Goal: Information Seeking & Learning: Find specific page/section

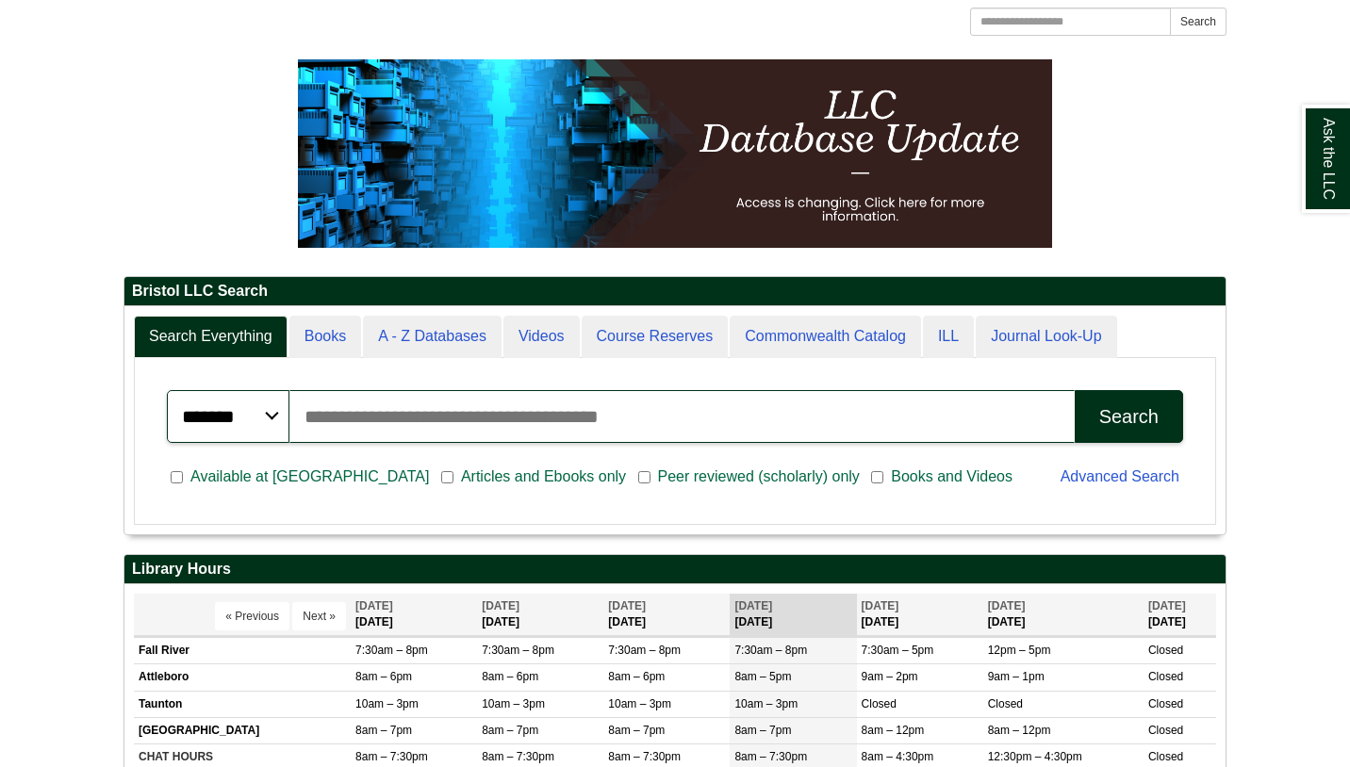
scroll to position [227, 1101]
click at [439, 421] on input "Search articles, books, journals & more" at bounding box center [681, 416] width 785 height 53
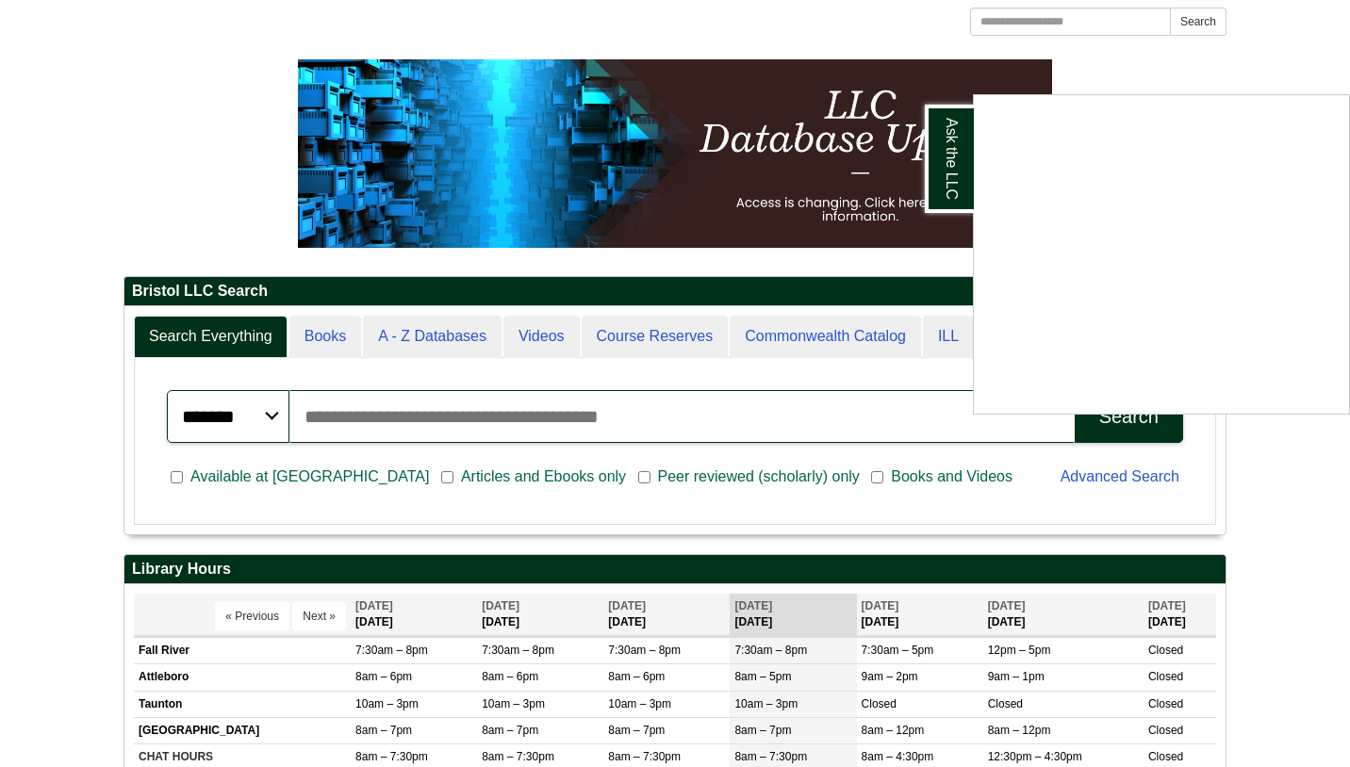
paste input "**********"
type input "**********"
click at [1099, 435] on div "Ask the LLC" at bounding box center [675, 383] width 1350 height 767
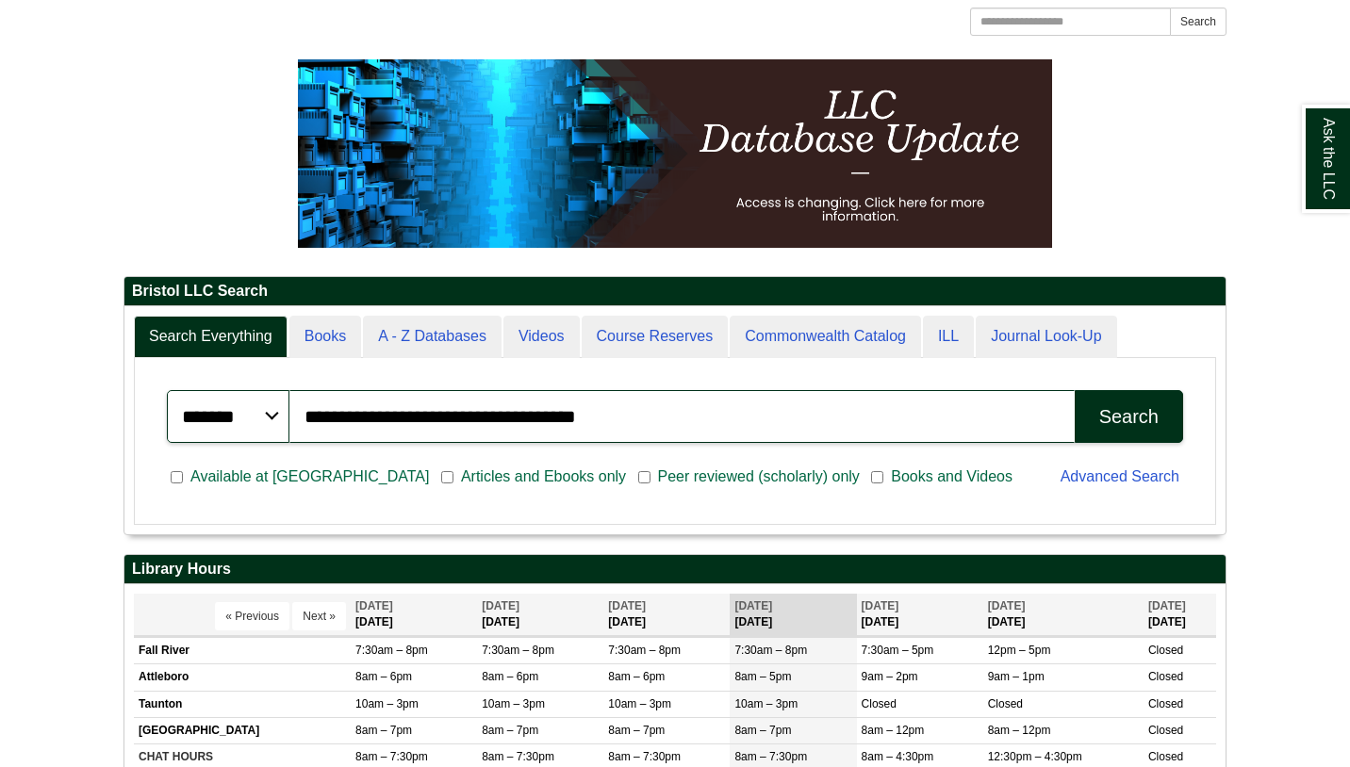
click at [1146, 407] on div "Search" at bounding box center [1128, 417] width 59 height 22
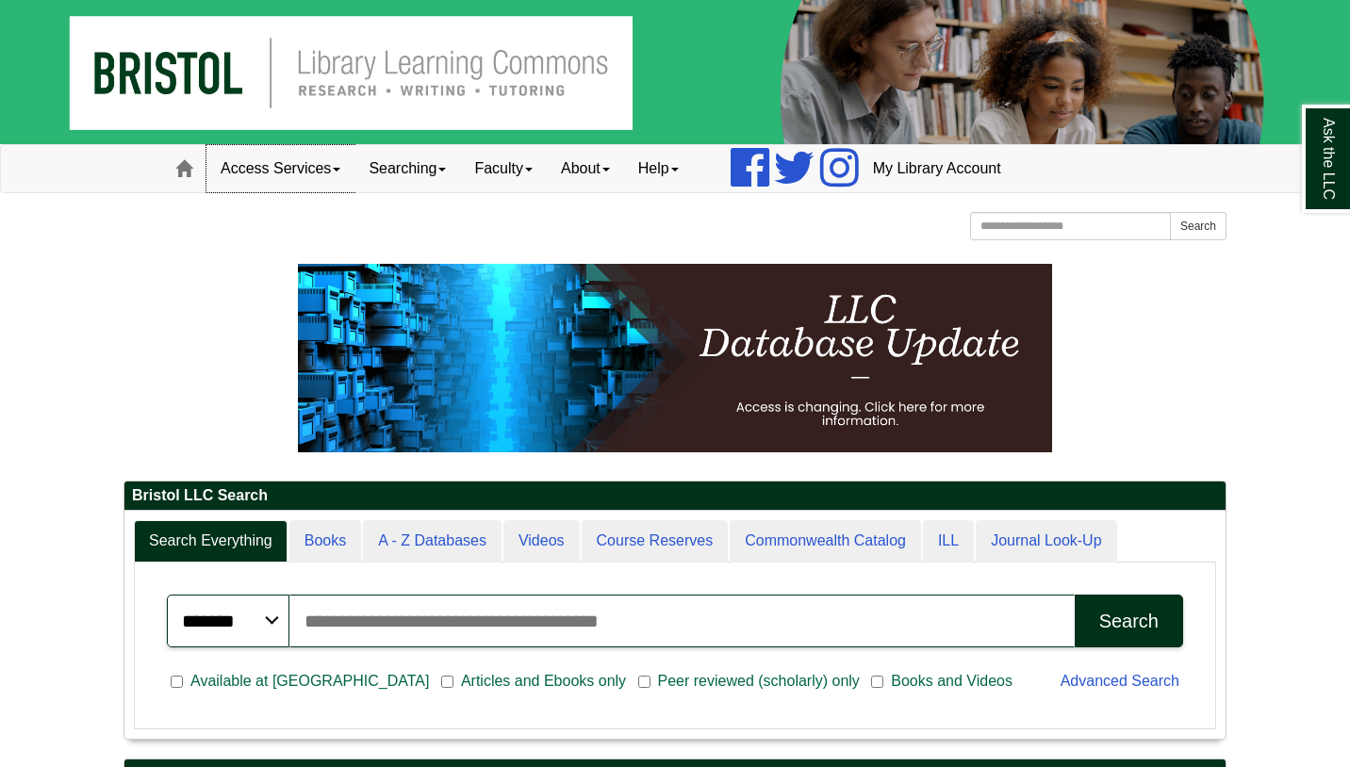
click at [340, 171] on span at bounding box center [337, 170] width 8 height 4
click at [547, 170] on link "Faculty" at bounding box center [503, 168] width 87 height 47
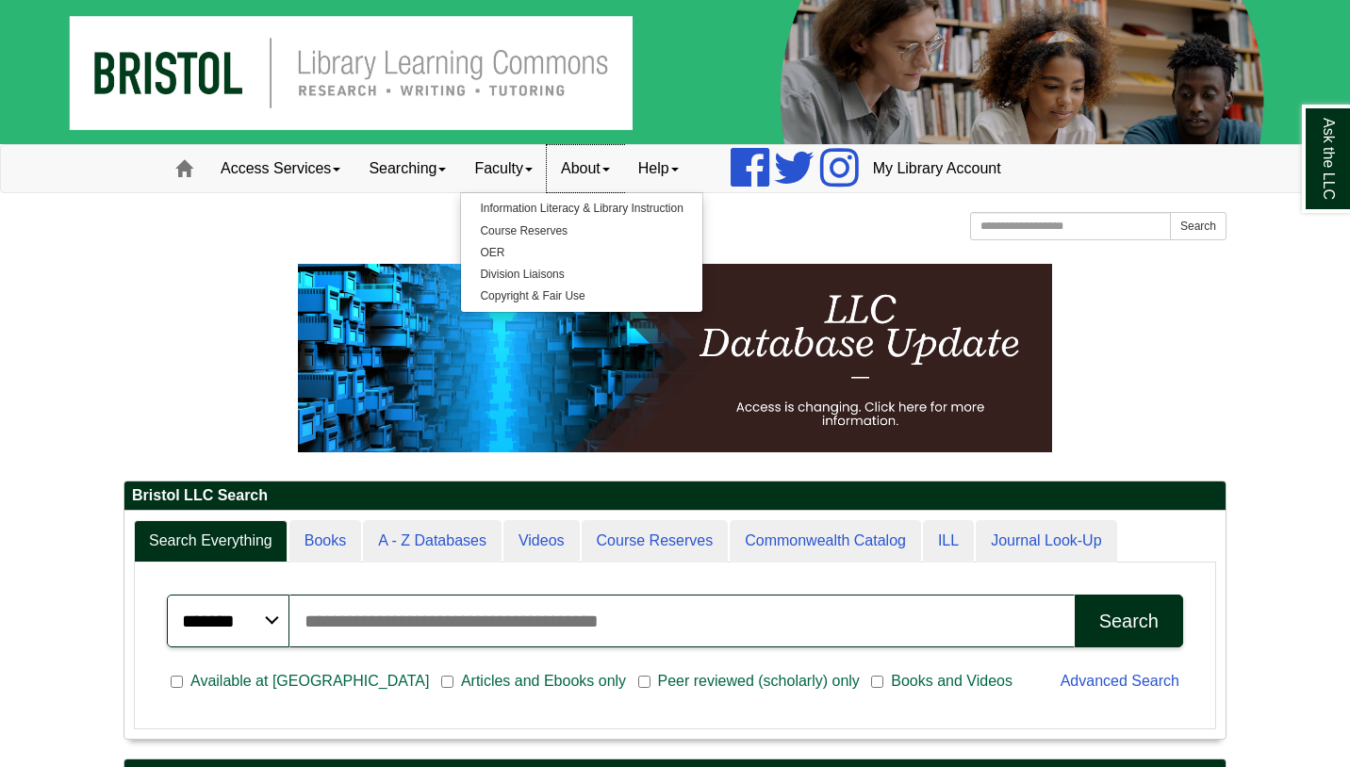
click at [610, 171] on span at bounding box center [606, 170] width 8 height 4
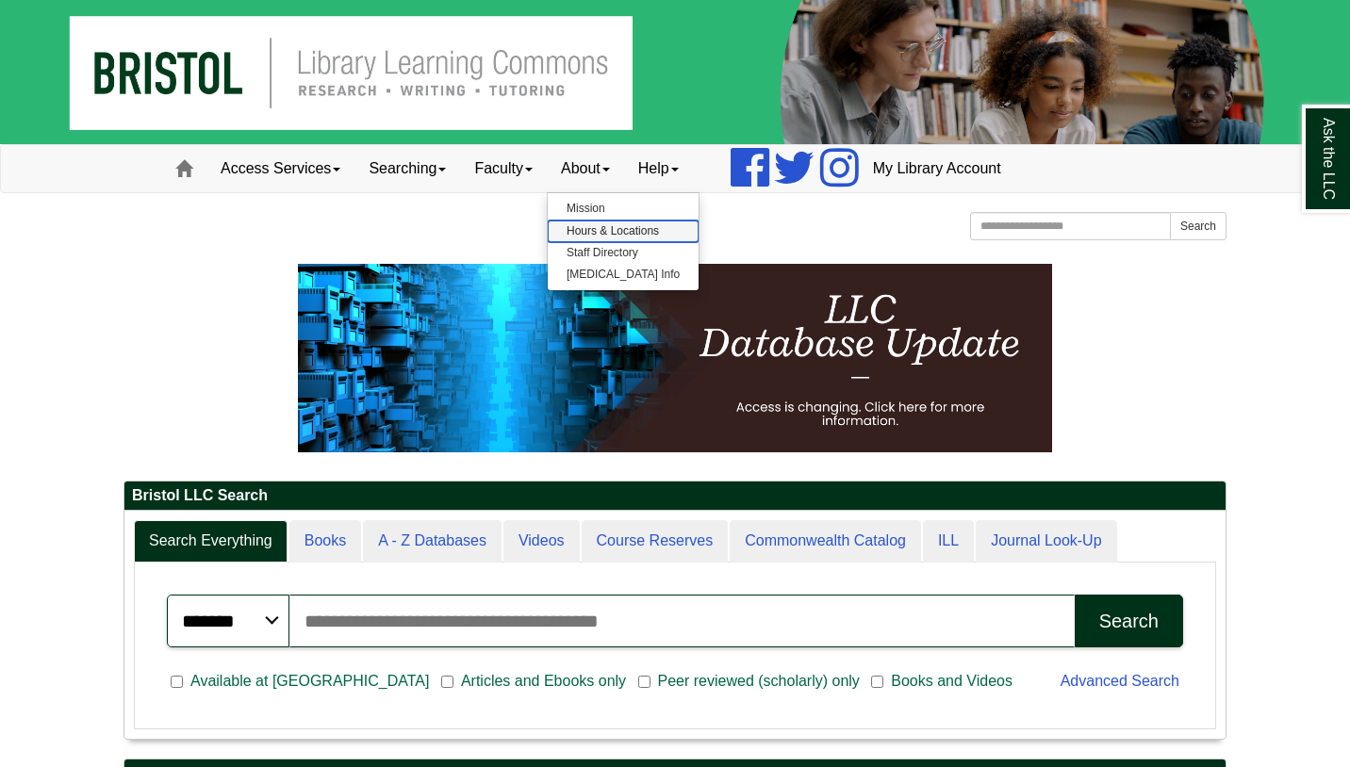
click at [623, 235] on link "Hours & Locations" at bounding box center [623, 232] width 151 height 22
click at [672, 169] on link "Help" at bounding box center [658, 168] width 69 height 47
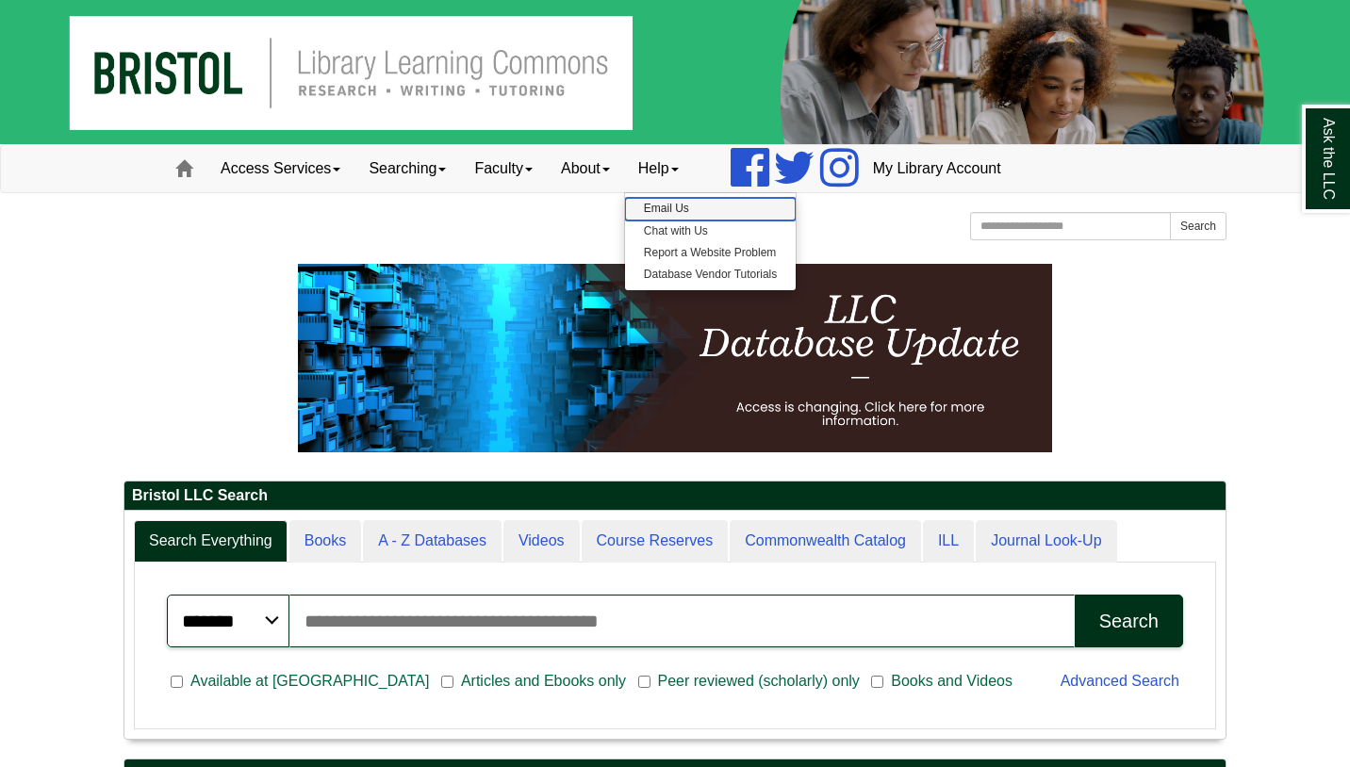
click at [685, 206] on link "Email Us" at bounding box center [710, 209] width 171 height 22
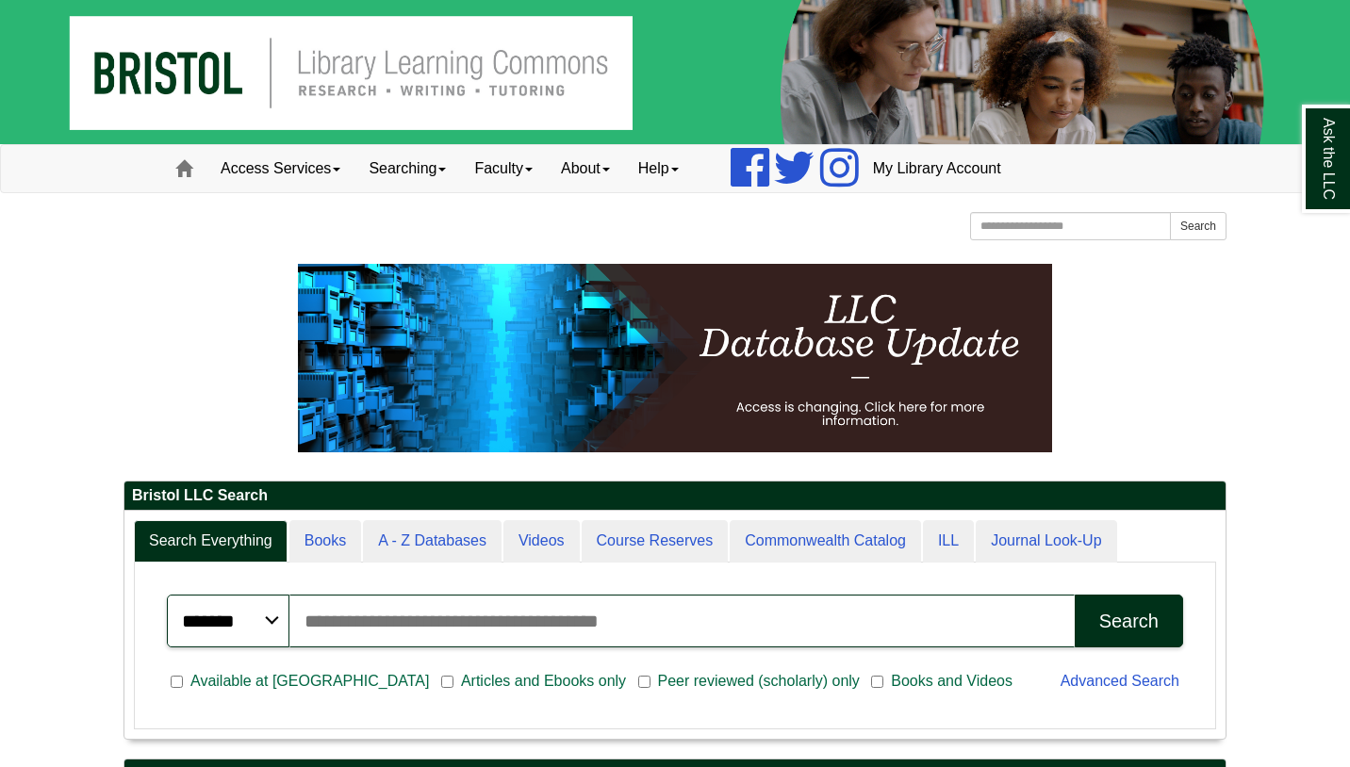
scroll to position [1, 0]
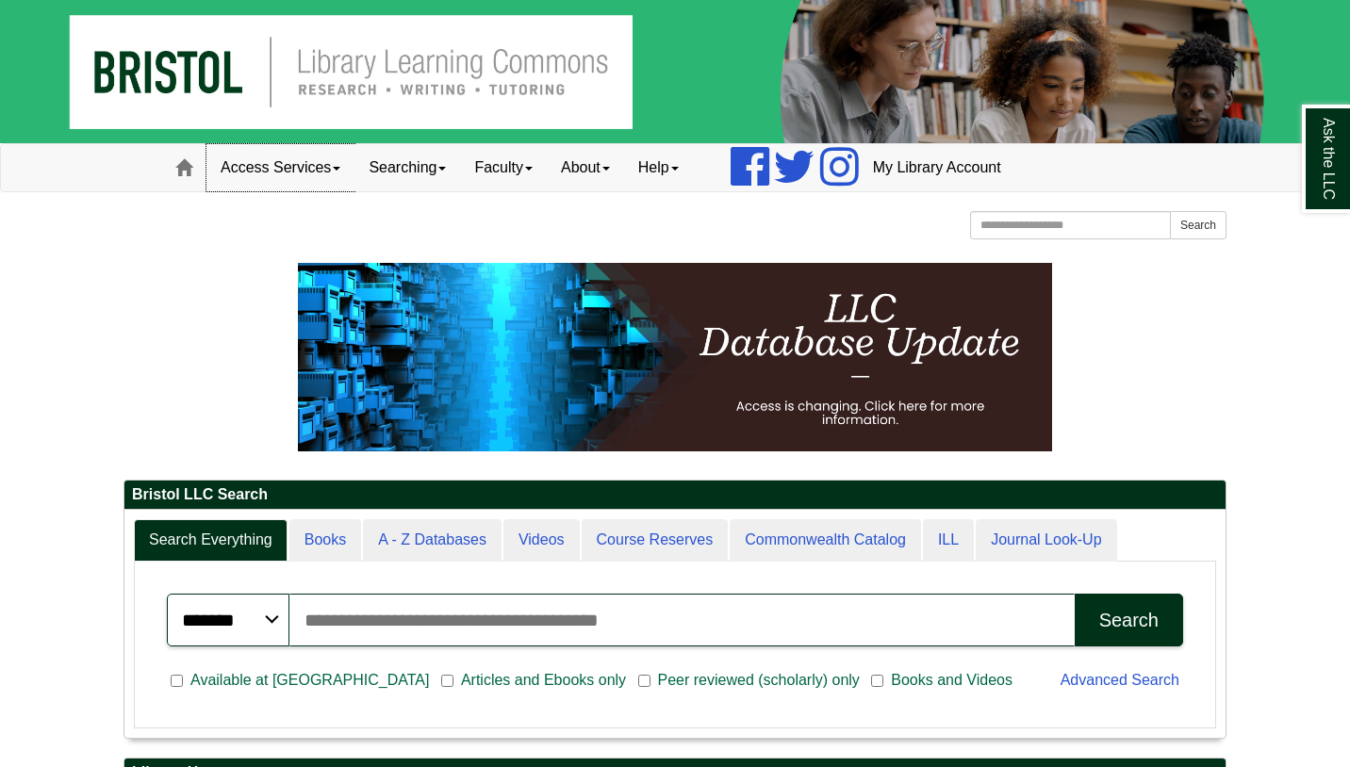
click at [341, 172] on link "Access Services" at bounding box center [280, 167] width 148 height 47
click at [450, 172] on link "Searching" at bounding box center [407, 167] width 106 height 47
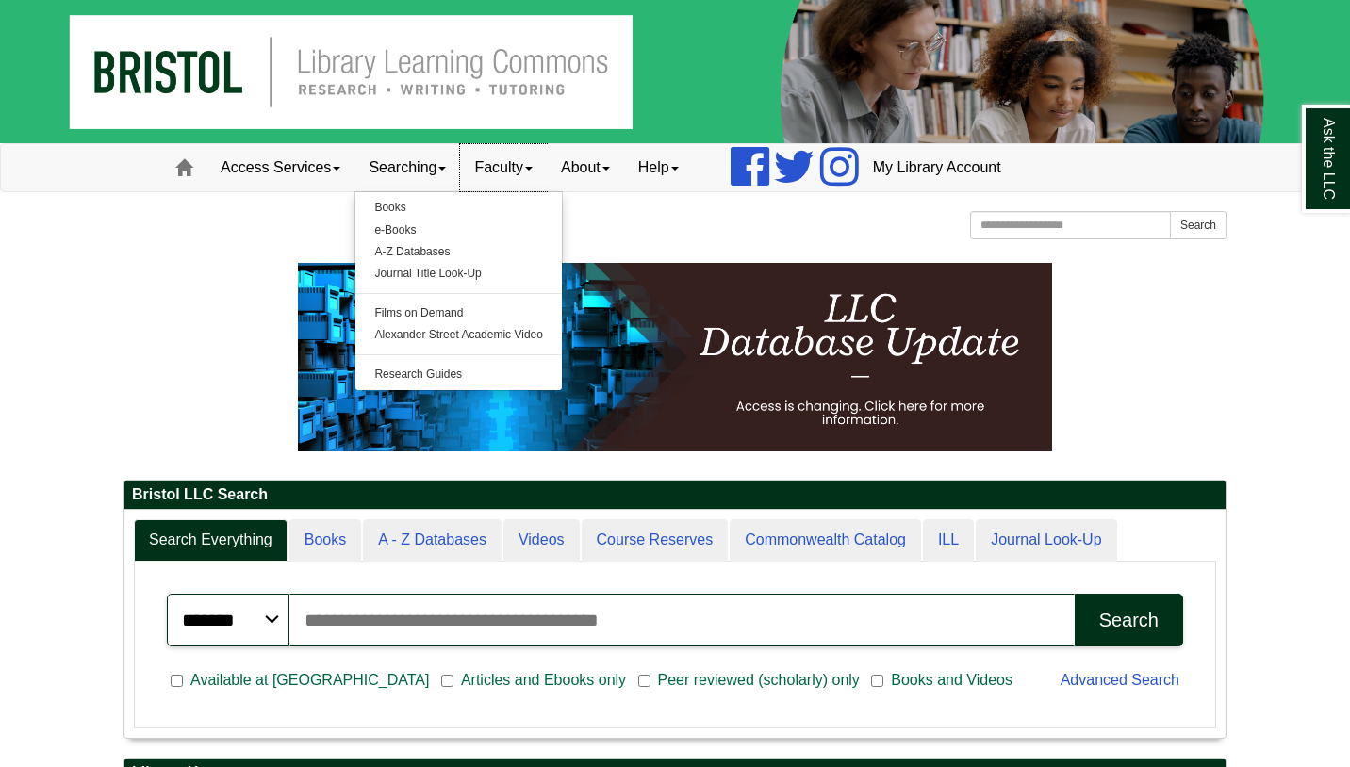
click at [533, 168] on span at bounding box center [529, 169] width 8 height 4
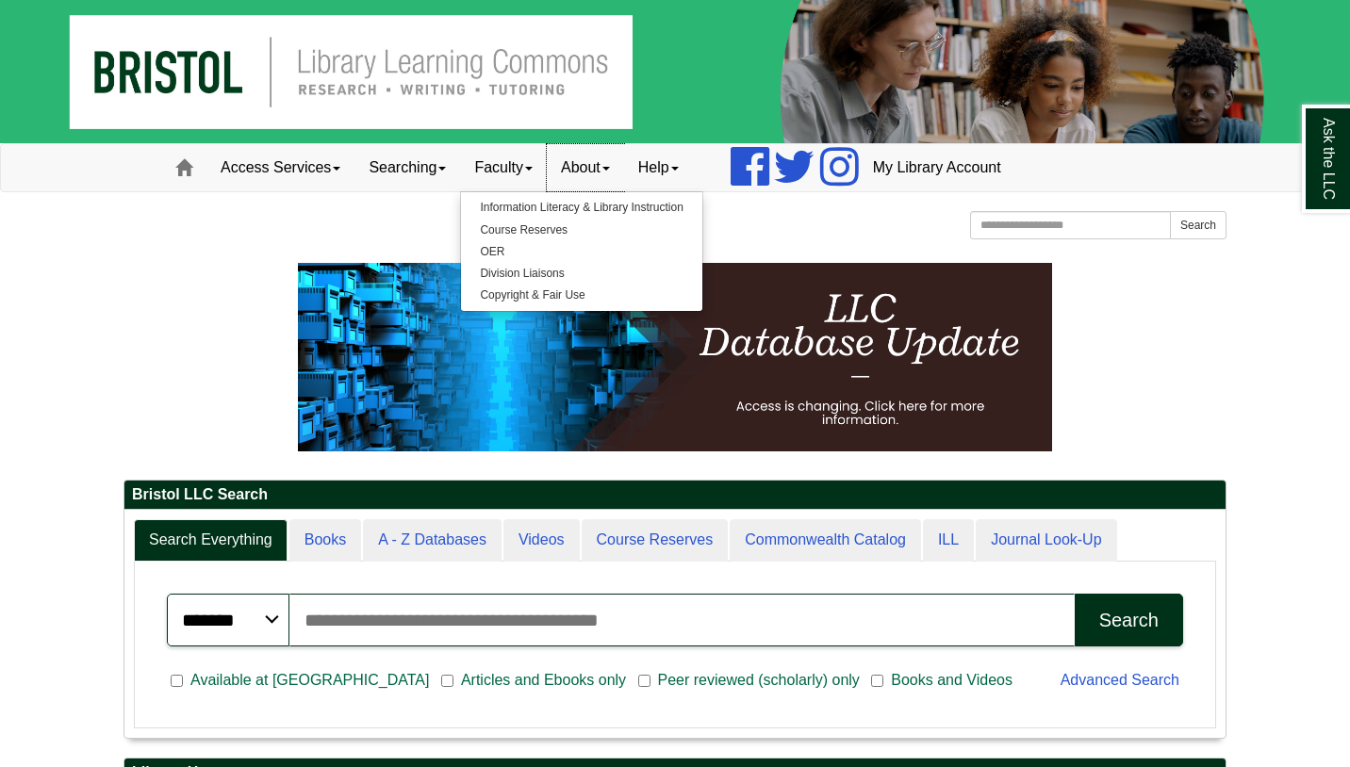
click at [610, 169] on span at bounding box center [606, 169] width 8 height 4
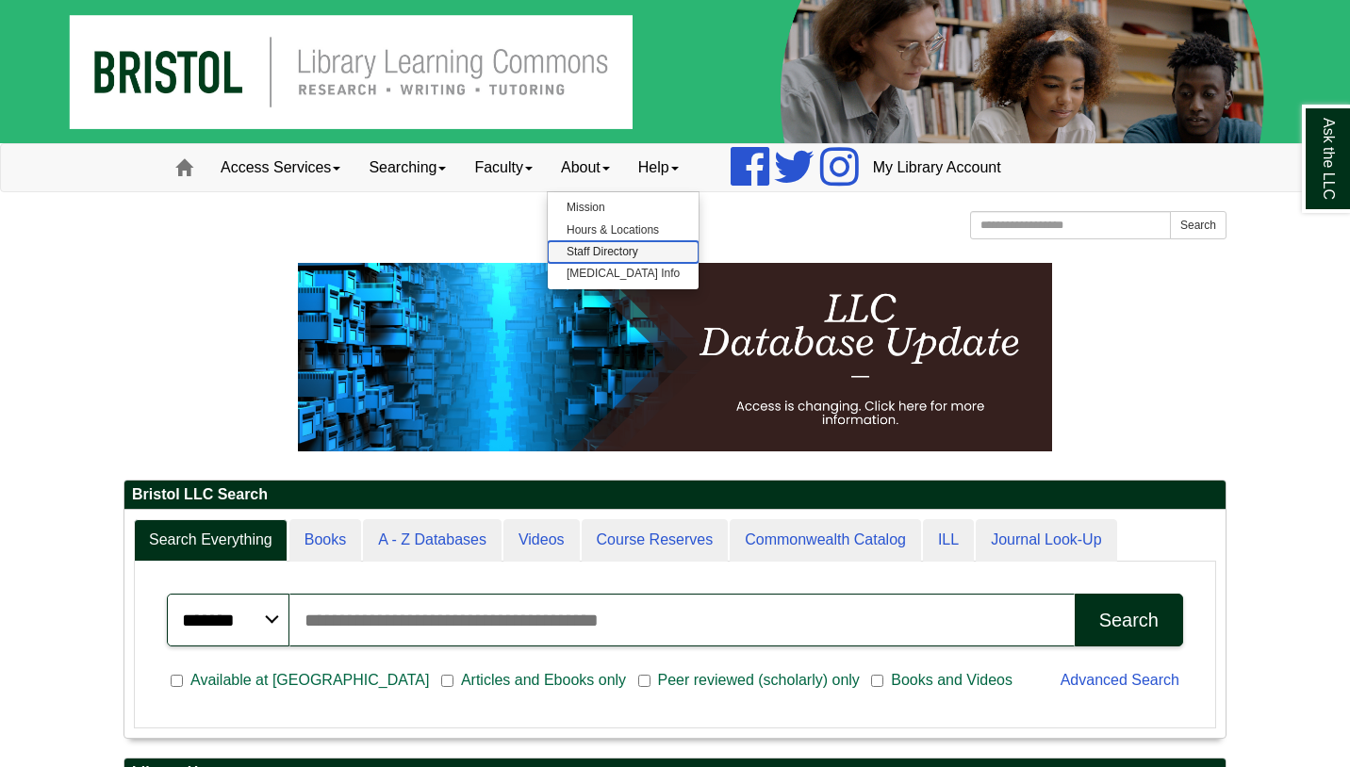
click at [631, 252] on link "Staff Directory" at bounding box center [623, 252] width 151 height 22
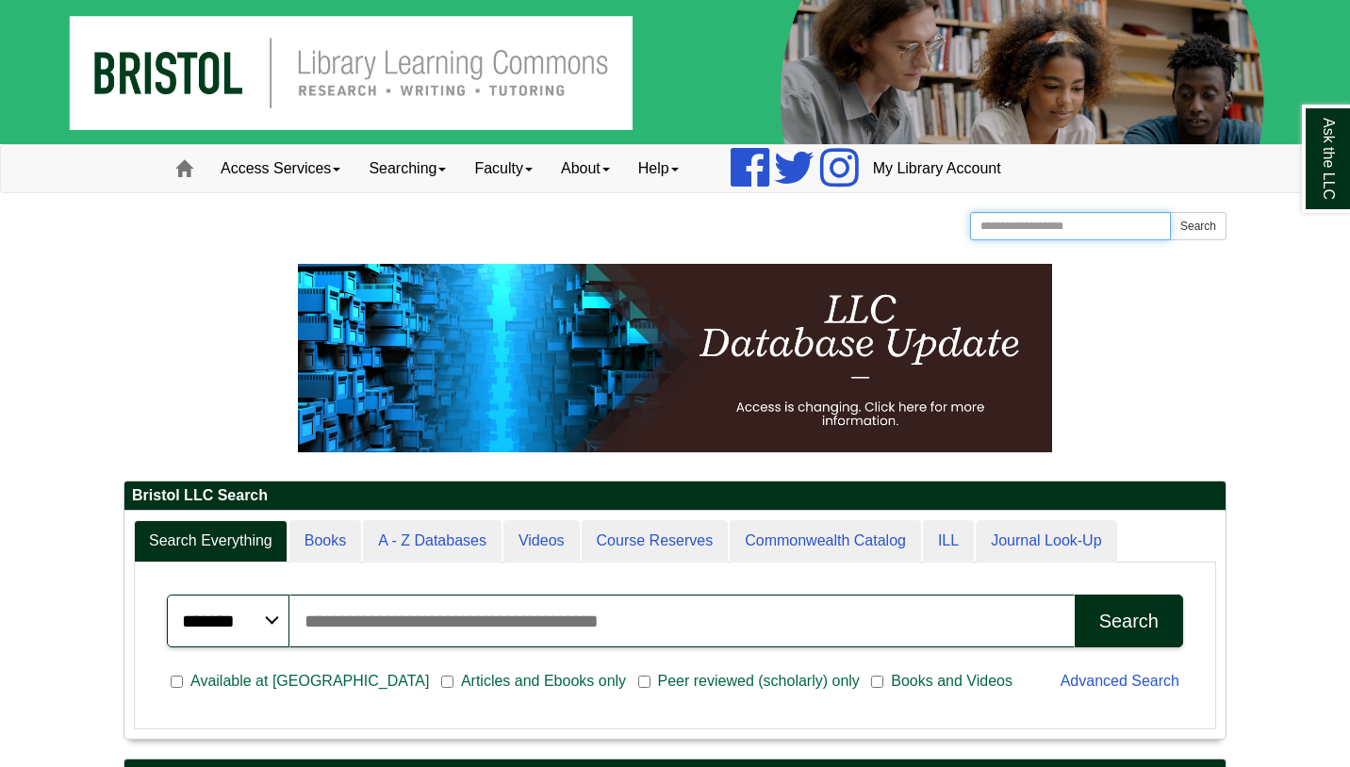
click at [1007, 220] on input "Search the Website" at bounding box center [1070, 226] width 201 height 28
type input "********"
click at [1170, 212] on button "Search" at bounding box center [1198, 226] width 57 height 28
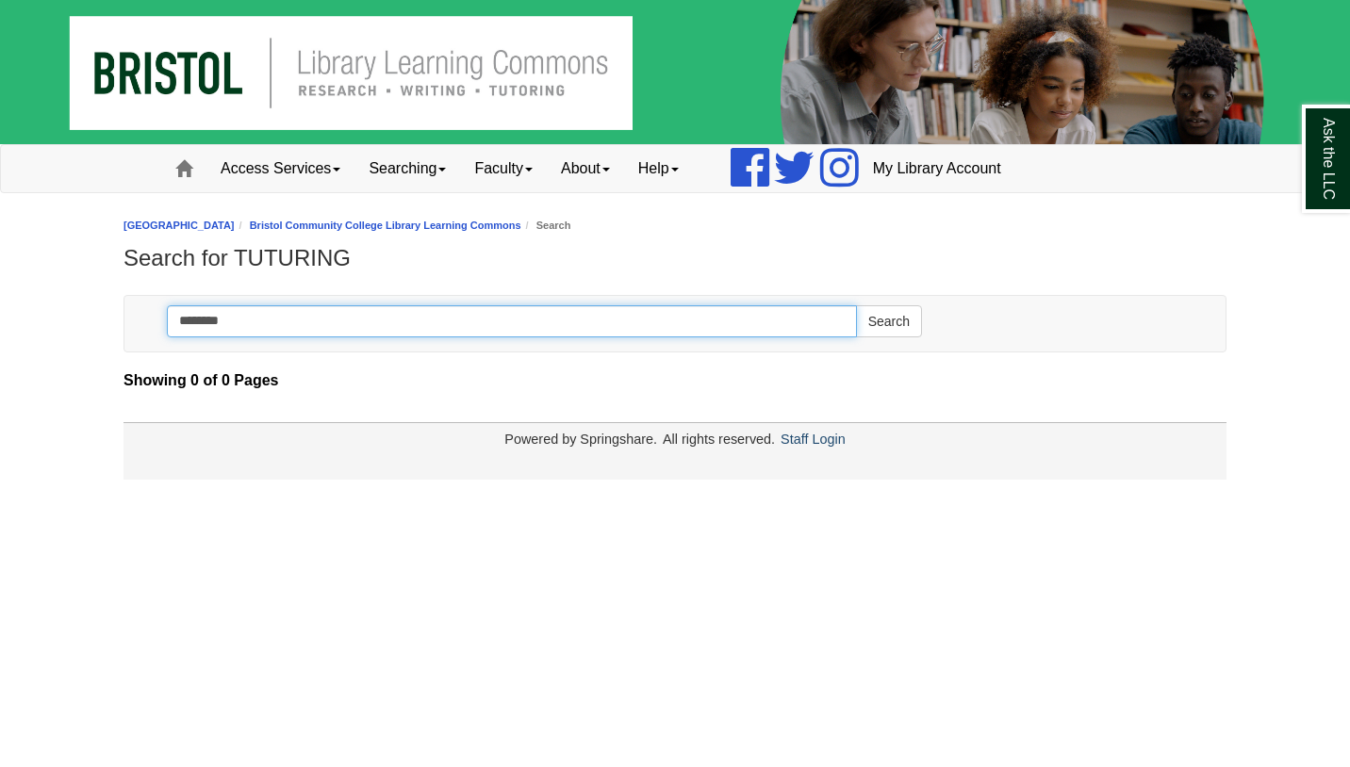
click at [288, 321] on input "********" at bounding box center [512, 321] width 690 height 32
type input "*****"
click at [856, 305] on button "Search" at bounding box center [889, 321] width 66 height 32
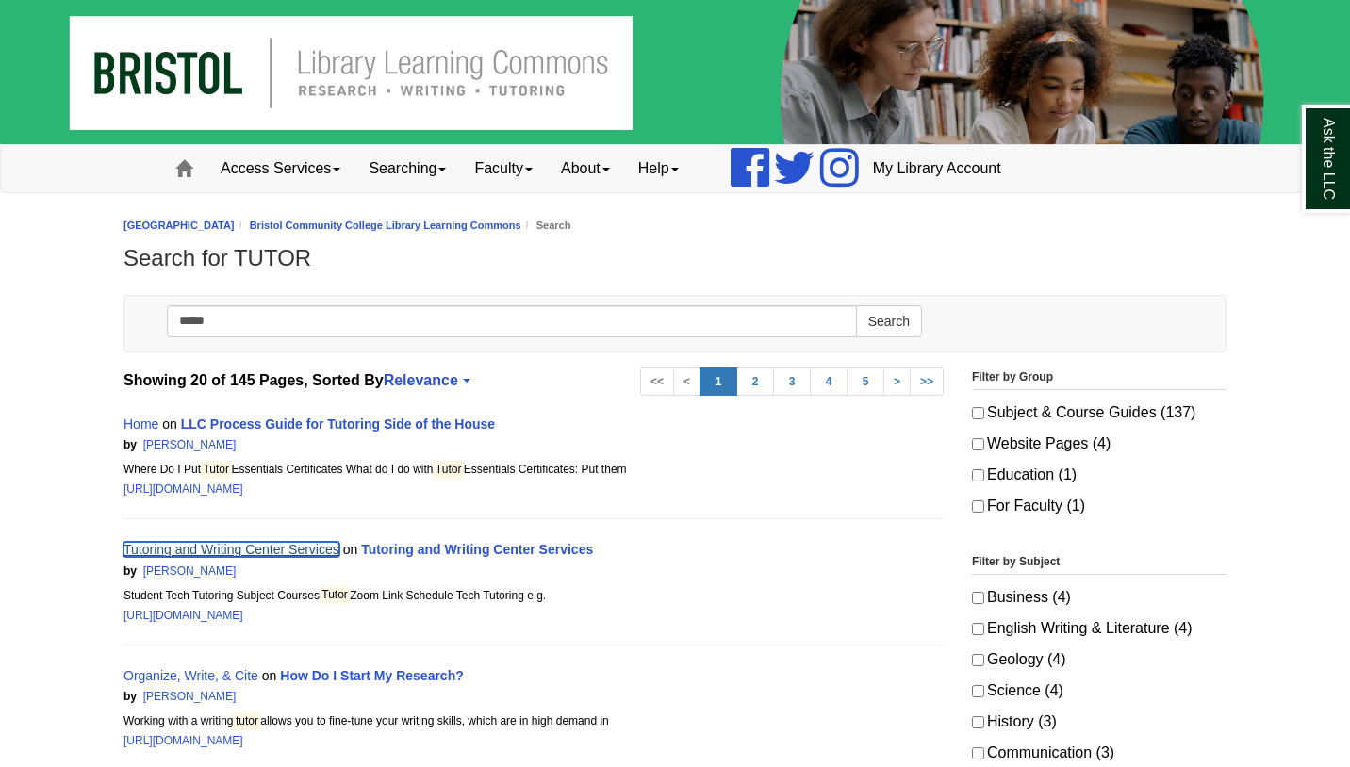
click at [291, 551] on link "Tutoring and Writing Center Services" at bounding box center [231, 549] width 216 height 15
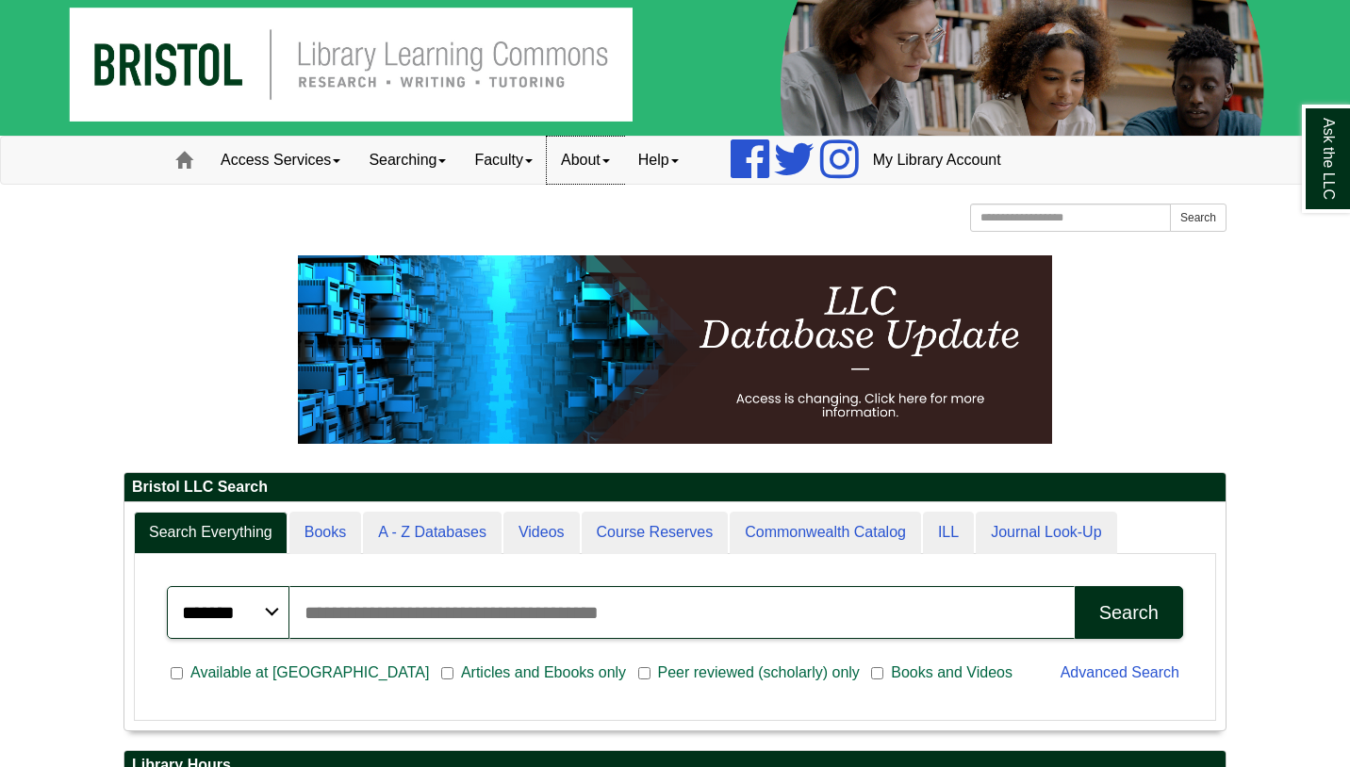
click at [624, 158] on link "About" at bounding box center [585, 160] width 77 height 47
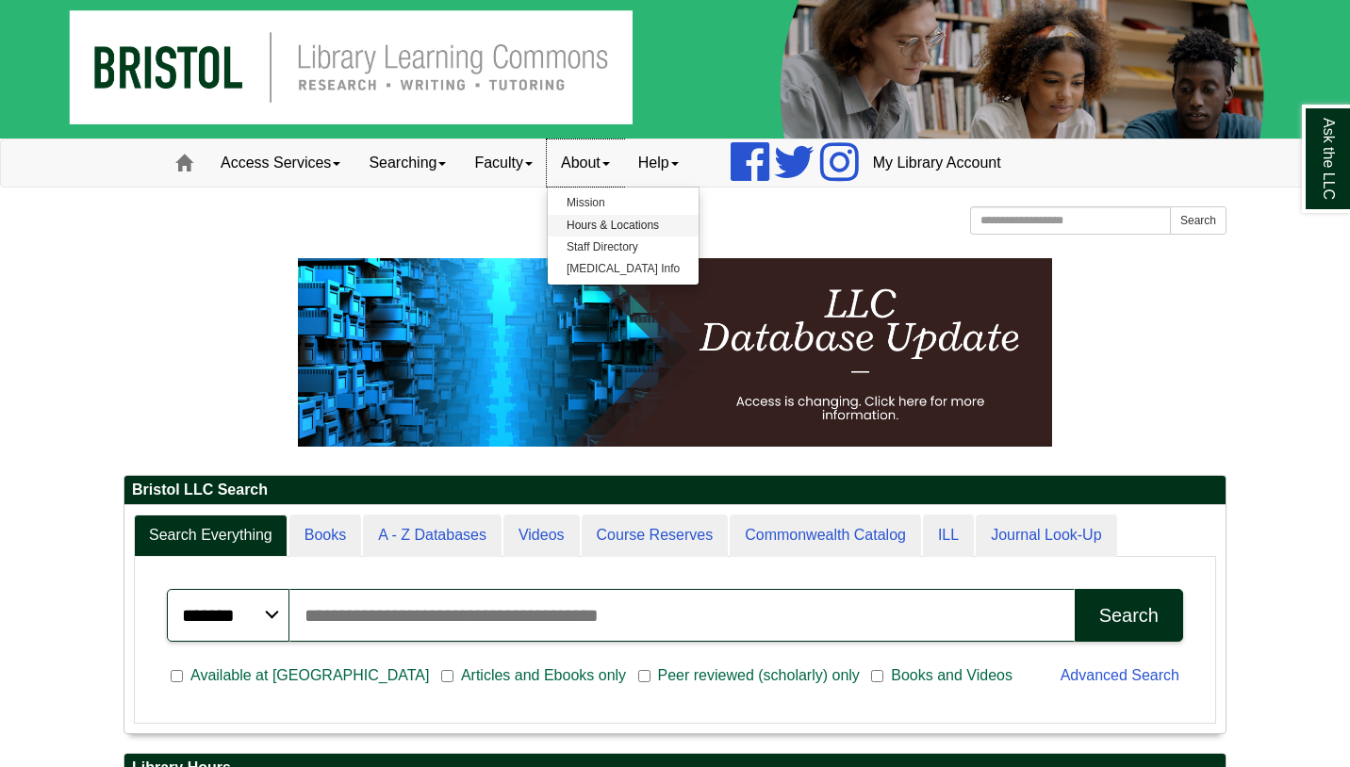
scroll to position [8, 0]
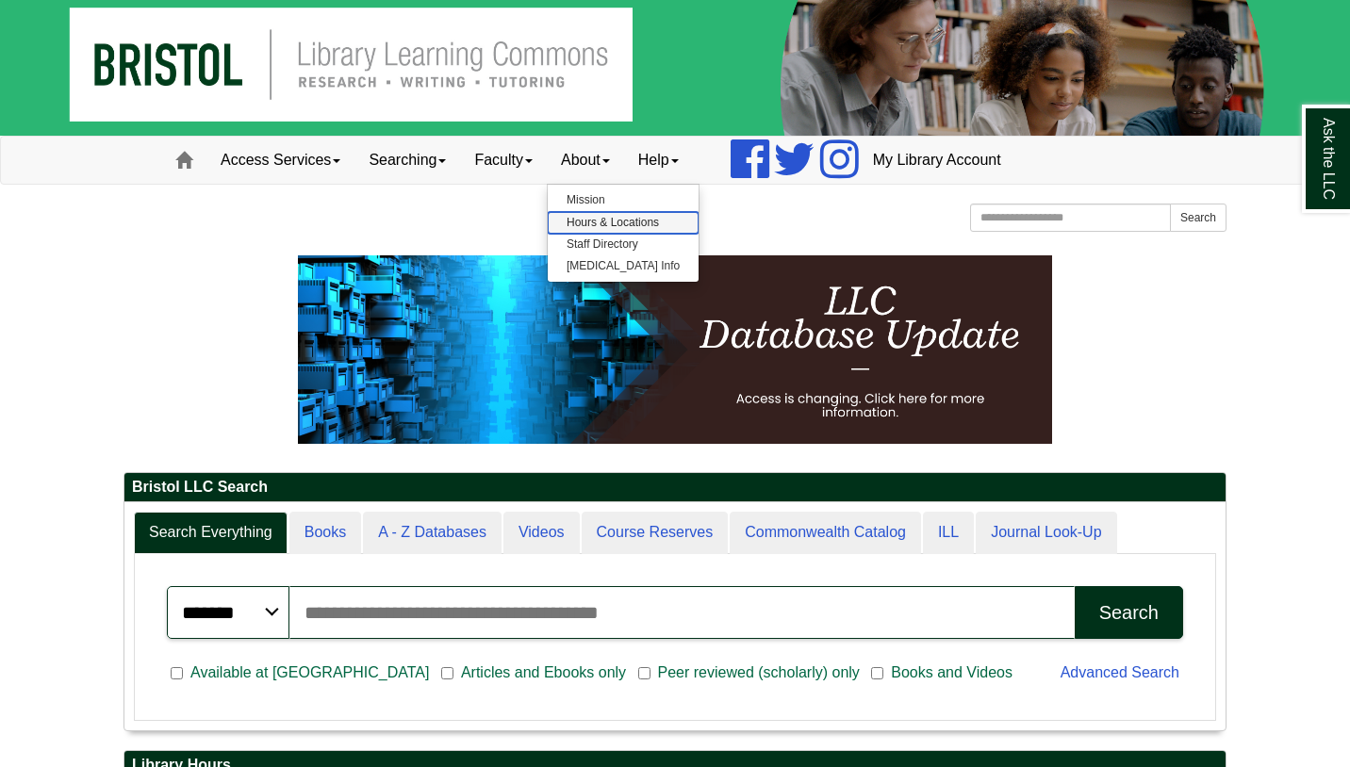
click at [630, 223] on link "Hours & Locations" at bounding box center [623, 223] width 151 height 22
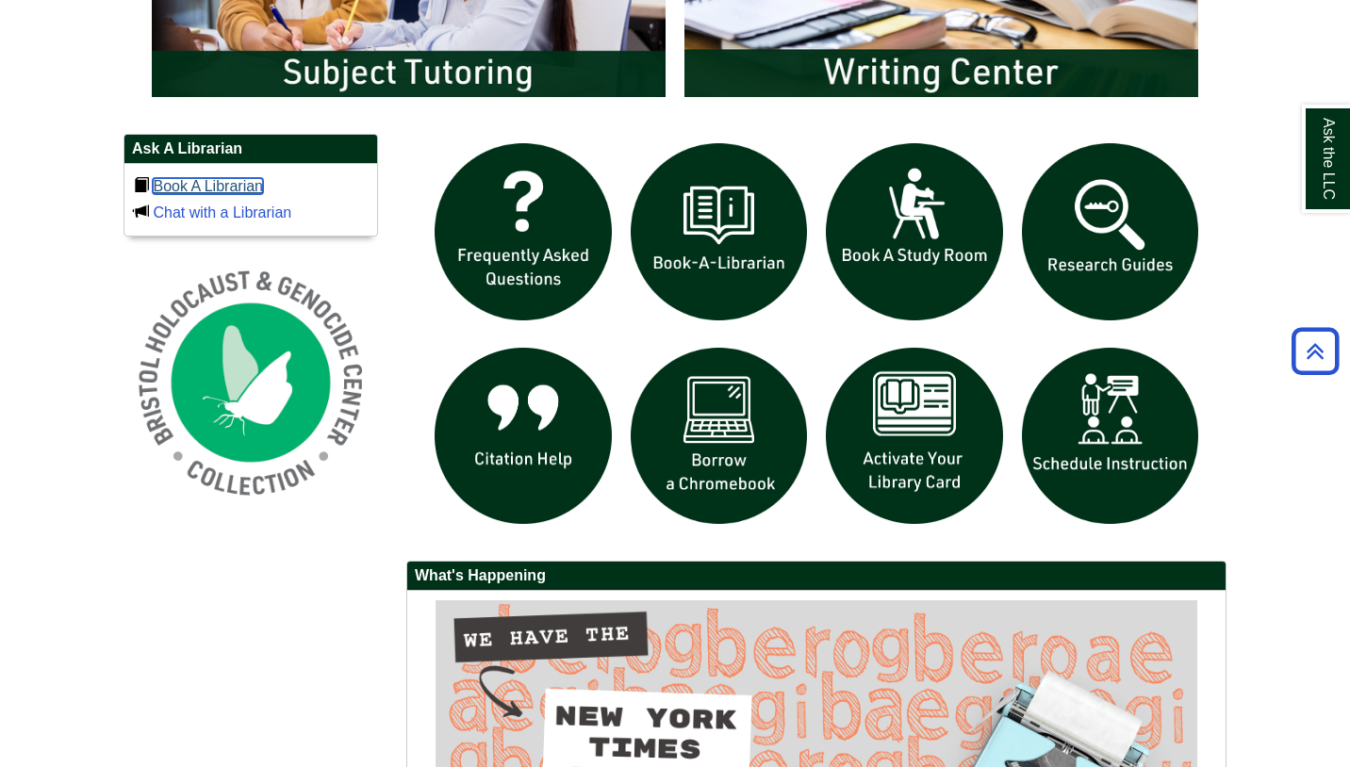
scroll to position [1207, 0]
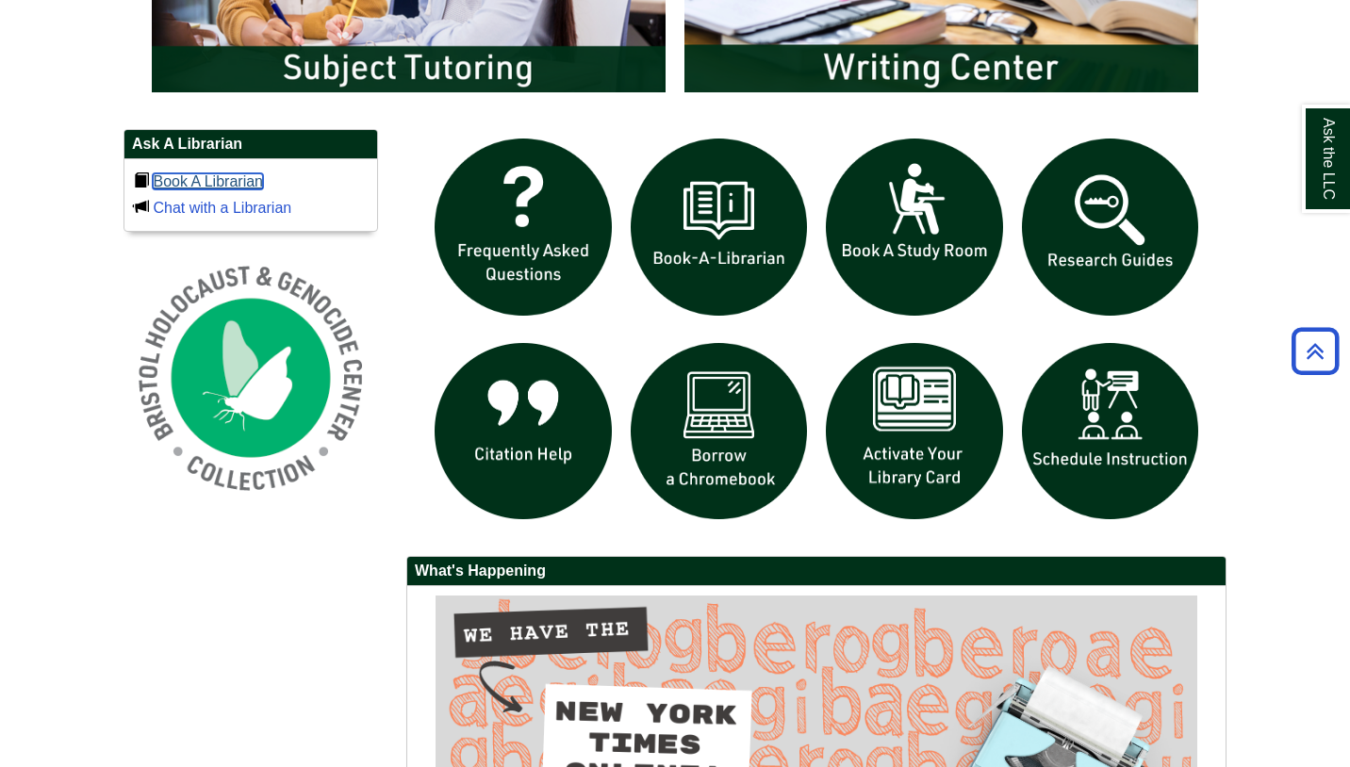
click at [245, 188] on link "Book A Librarian" at bounding box center [208, 181] width 110 height 16
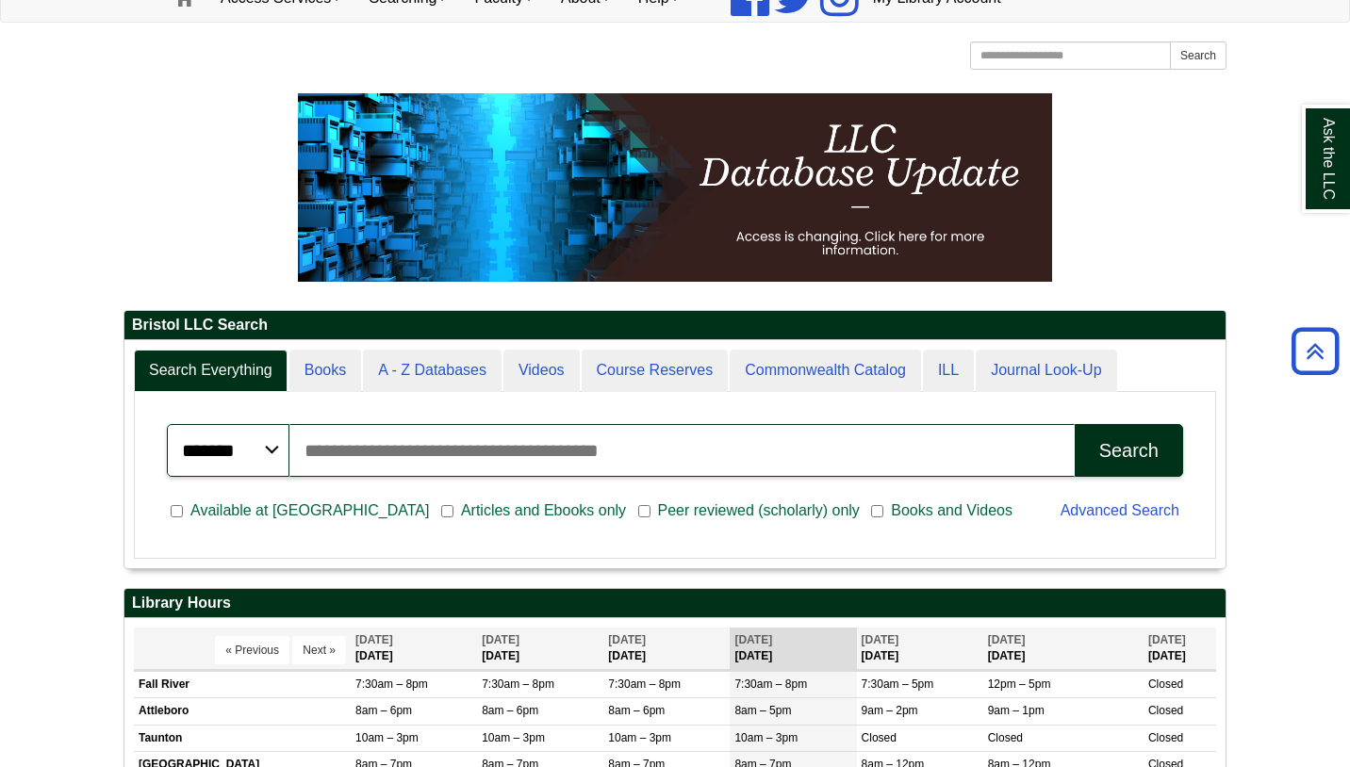
scroll to position [0, 0]
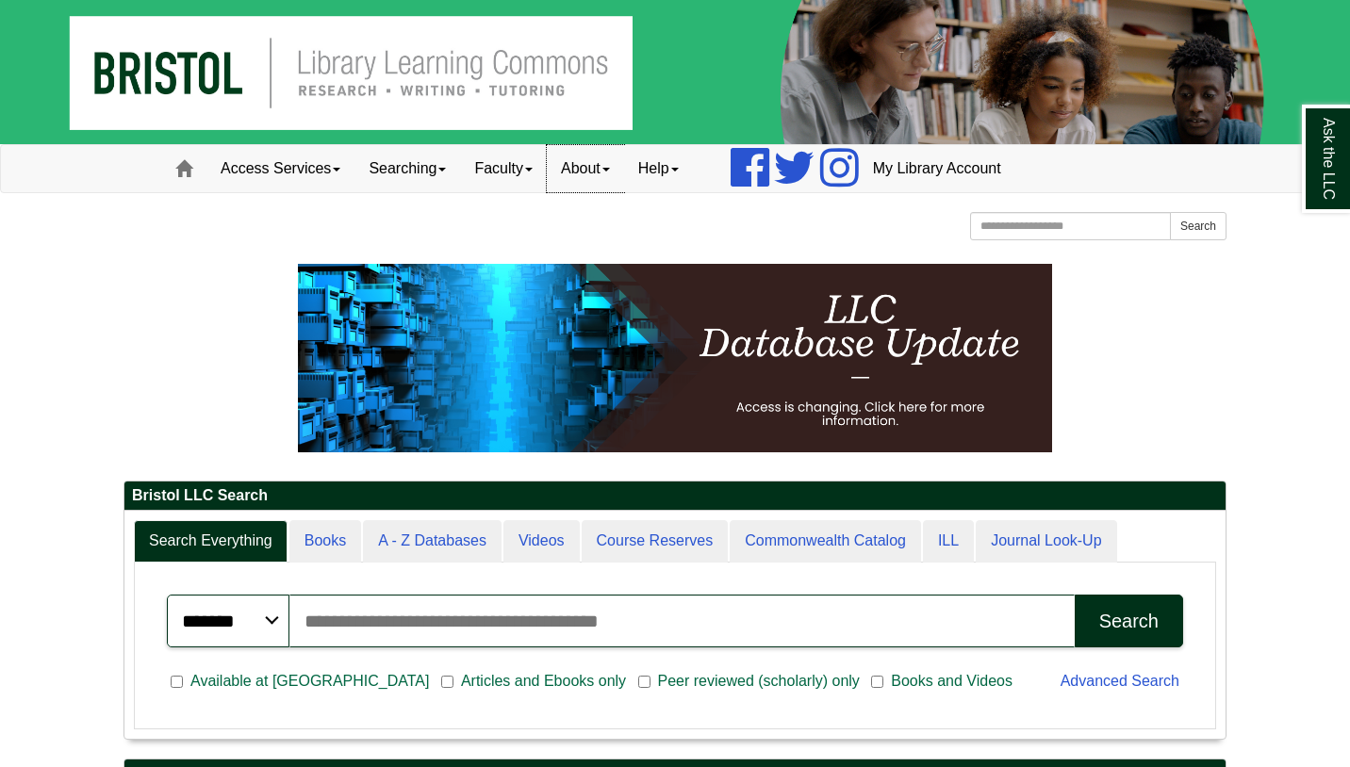
click at [610, 171] on span at bounding box center [606, 170] width 8 height 4
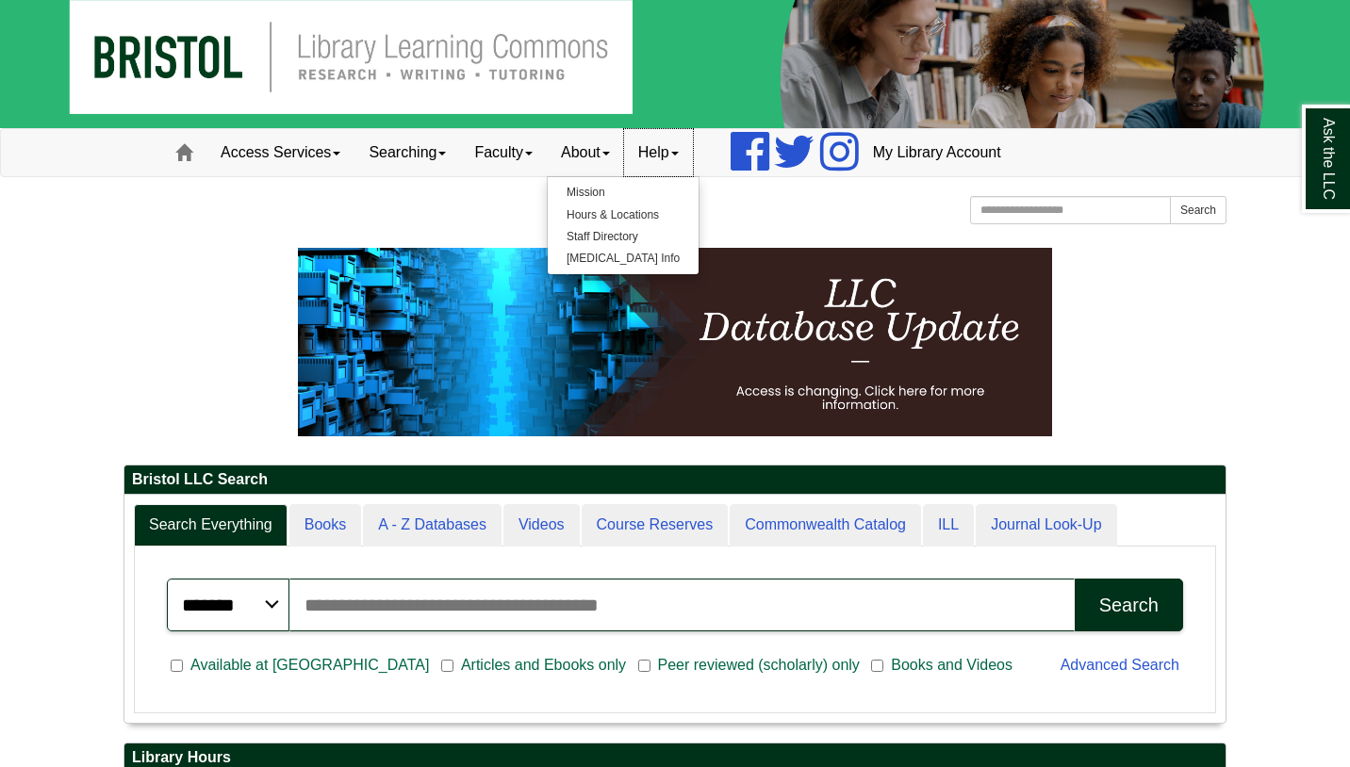
click at [693, 168] on link "Help" at bounding box center [658, 152] width 69 height 47
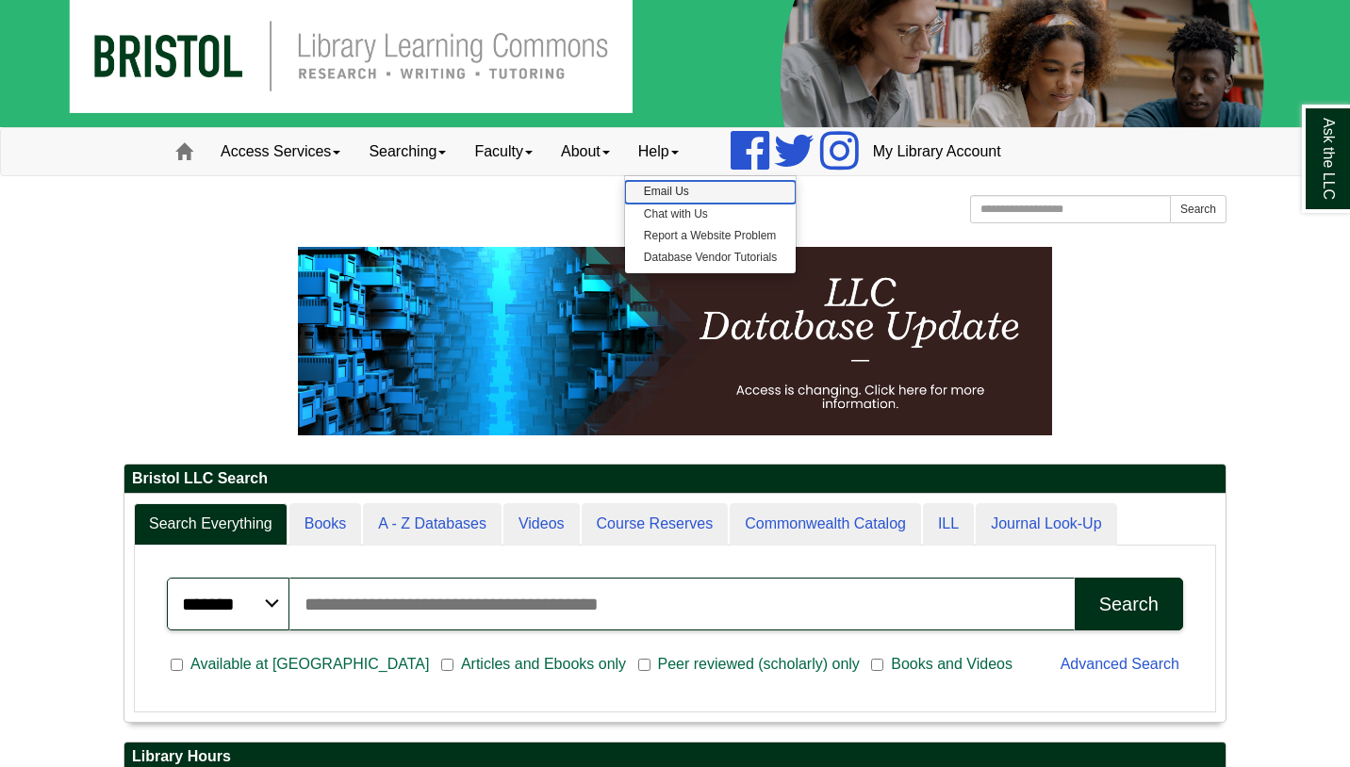
scroll to position [19, 0]
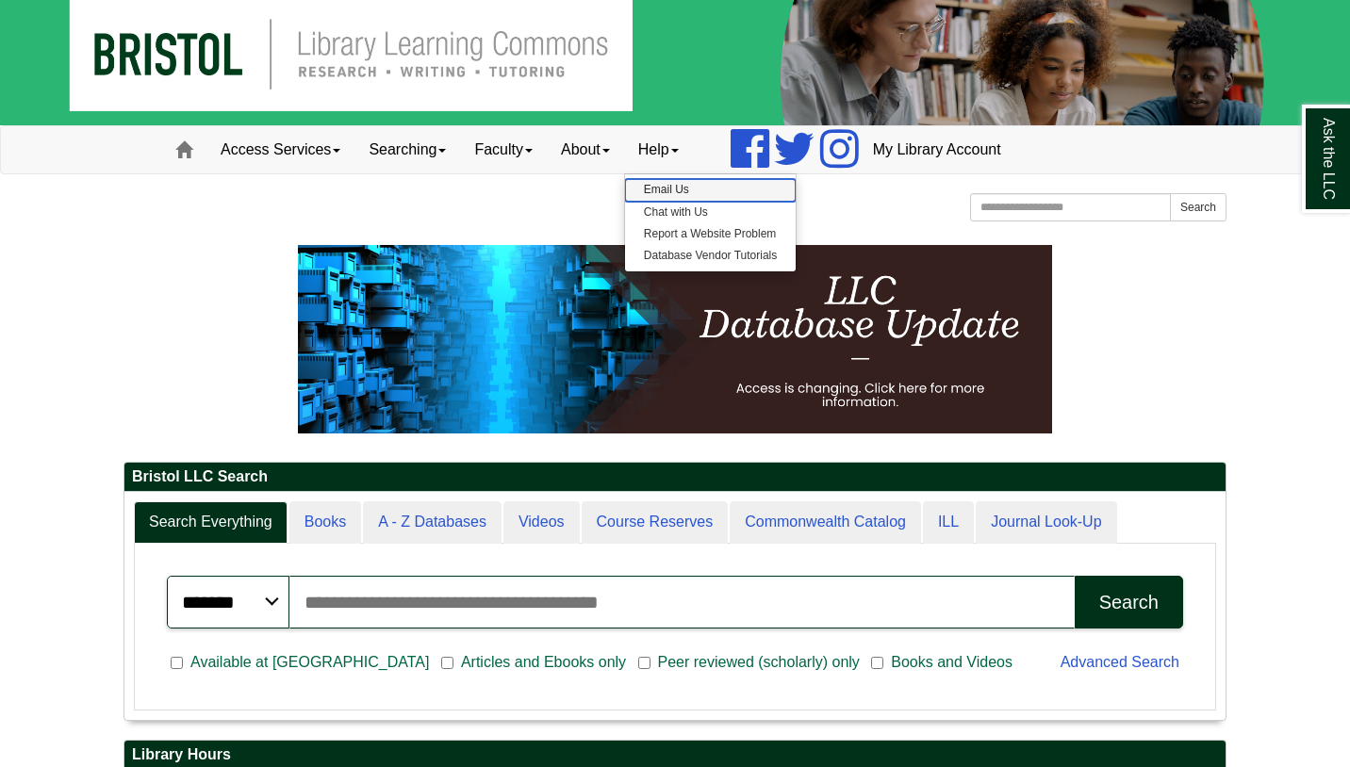
click at [695, 193] on link "Email Us" at bounding box center [710, 190] width 171 height 22
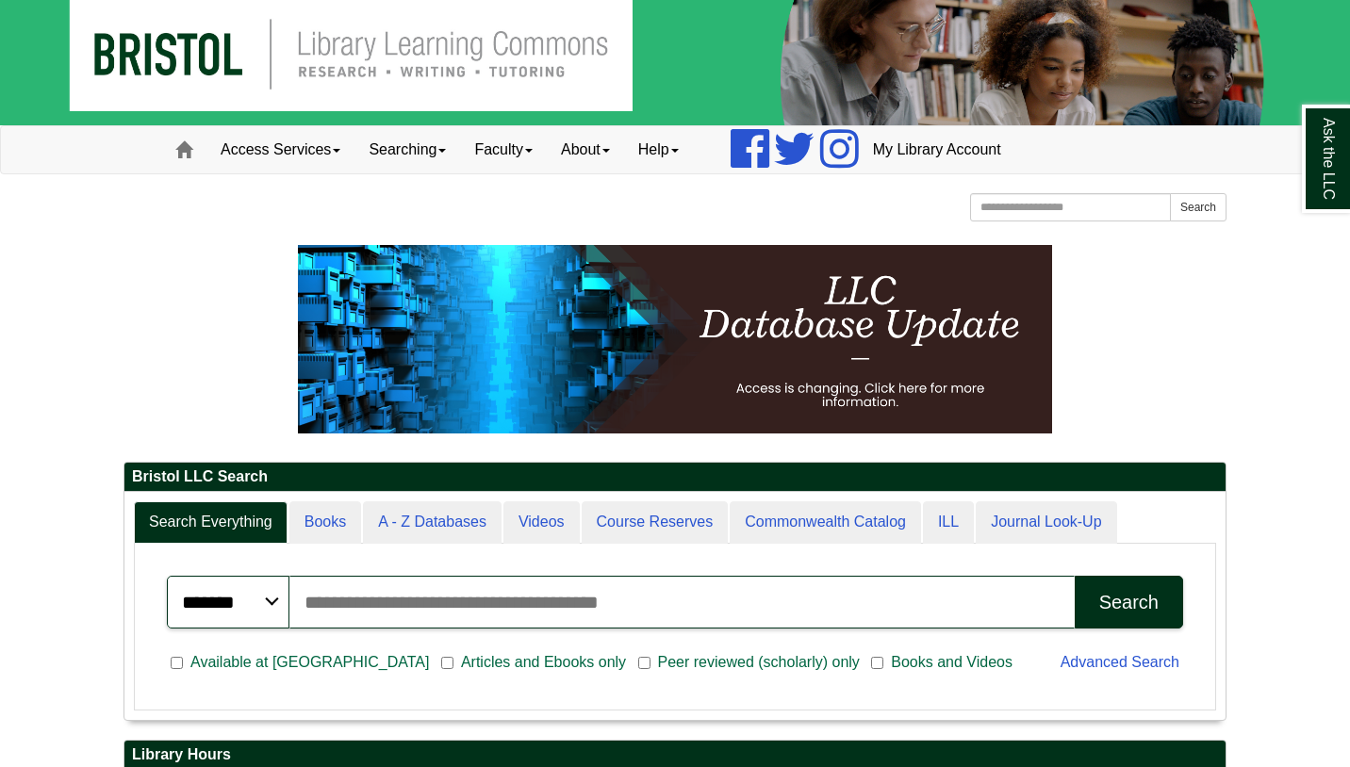
scroll to position [18, 0]
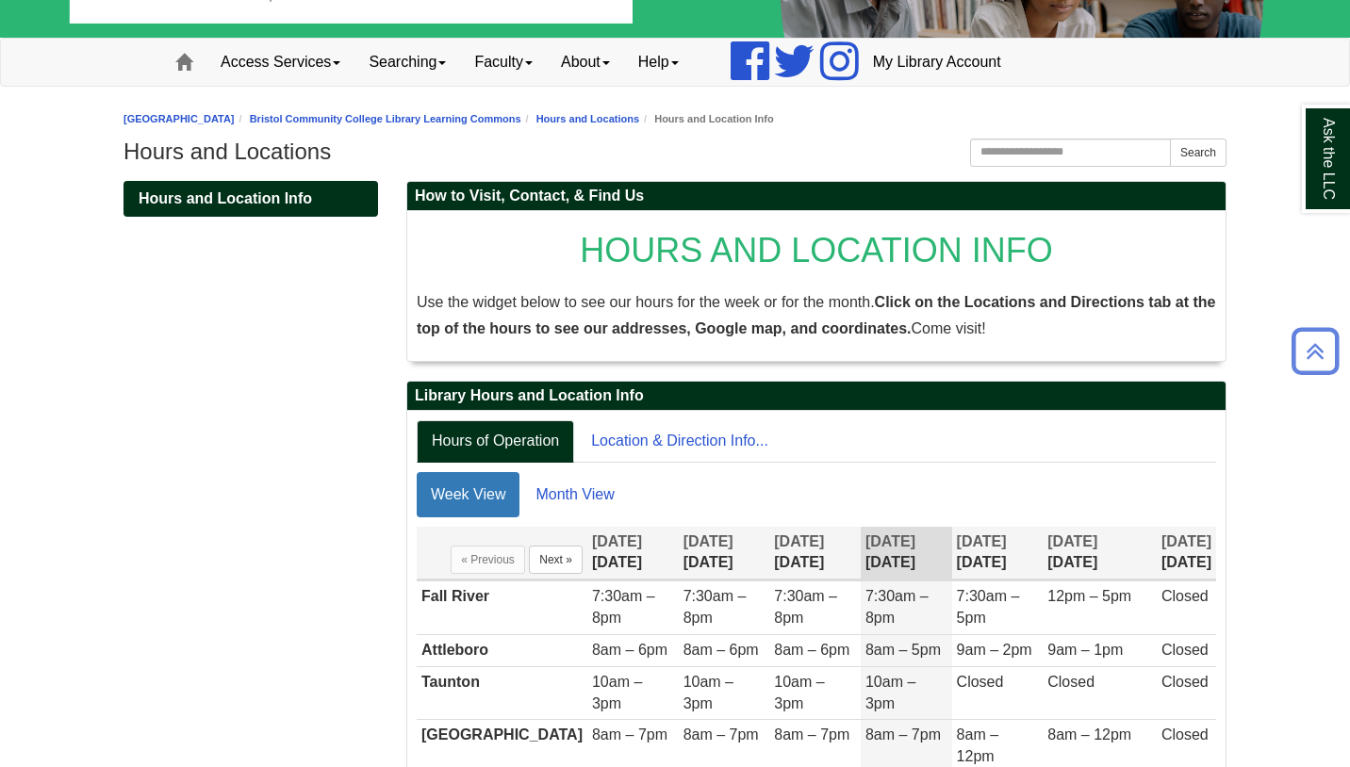
scroll to position [45, 0]
